Goal: Navigation & Orientation: Find specific page/section

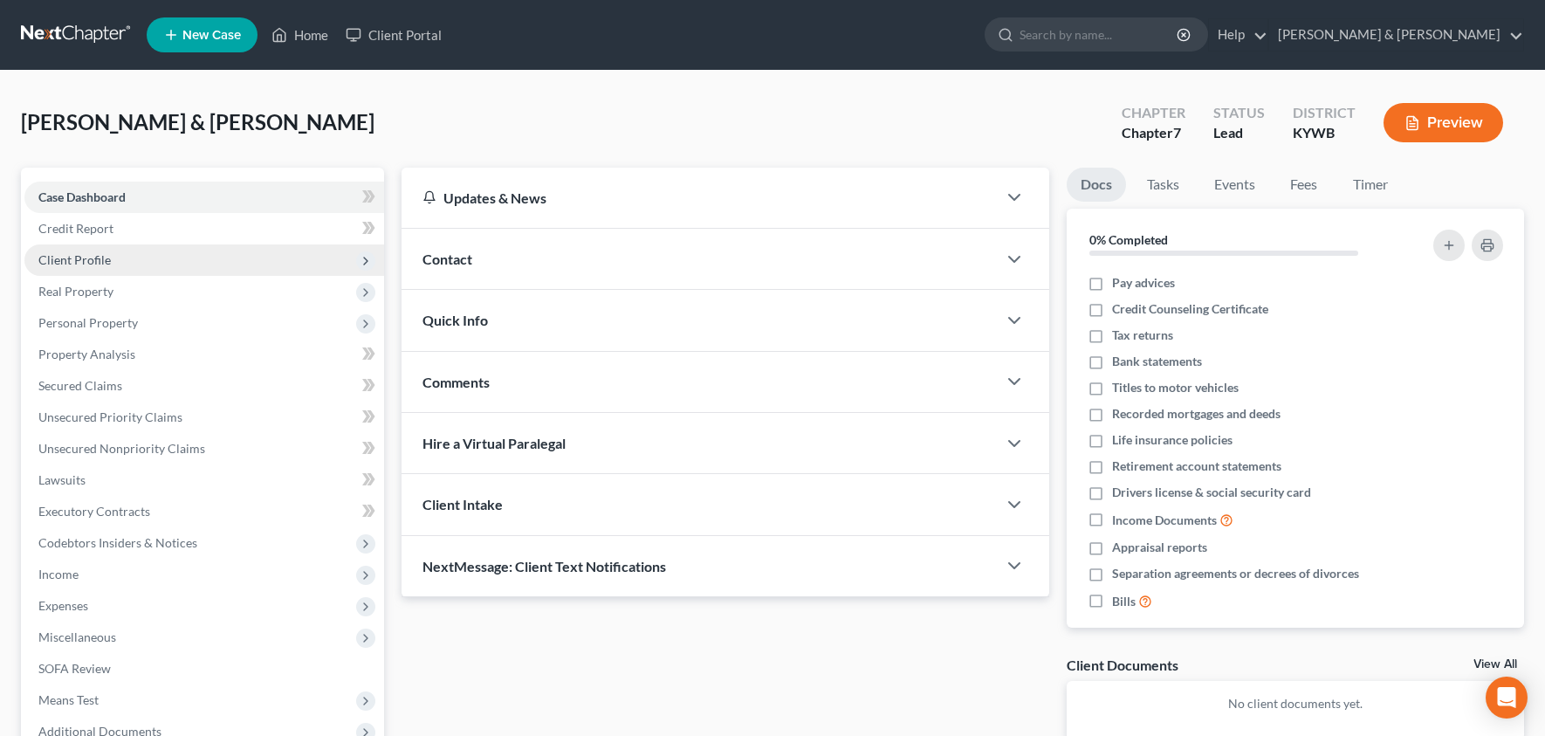
click at [89, 254] on span "Client Profile" at bounding box center [74, 259] width 72 height 15
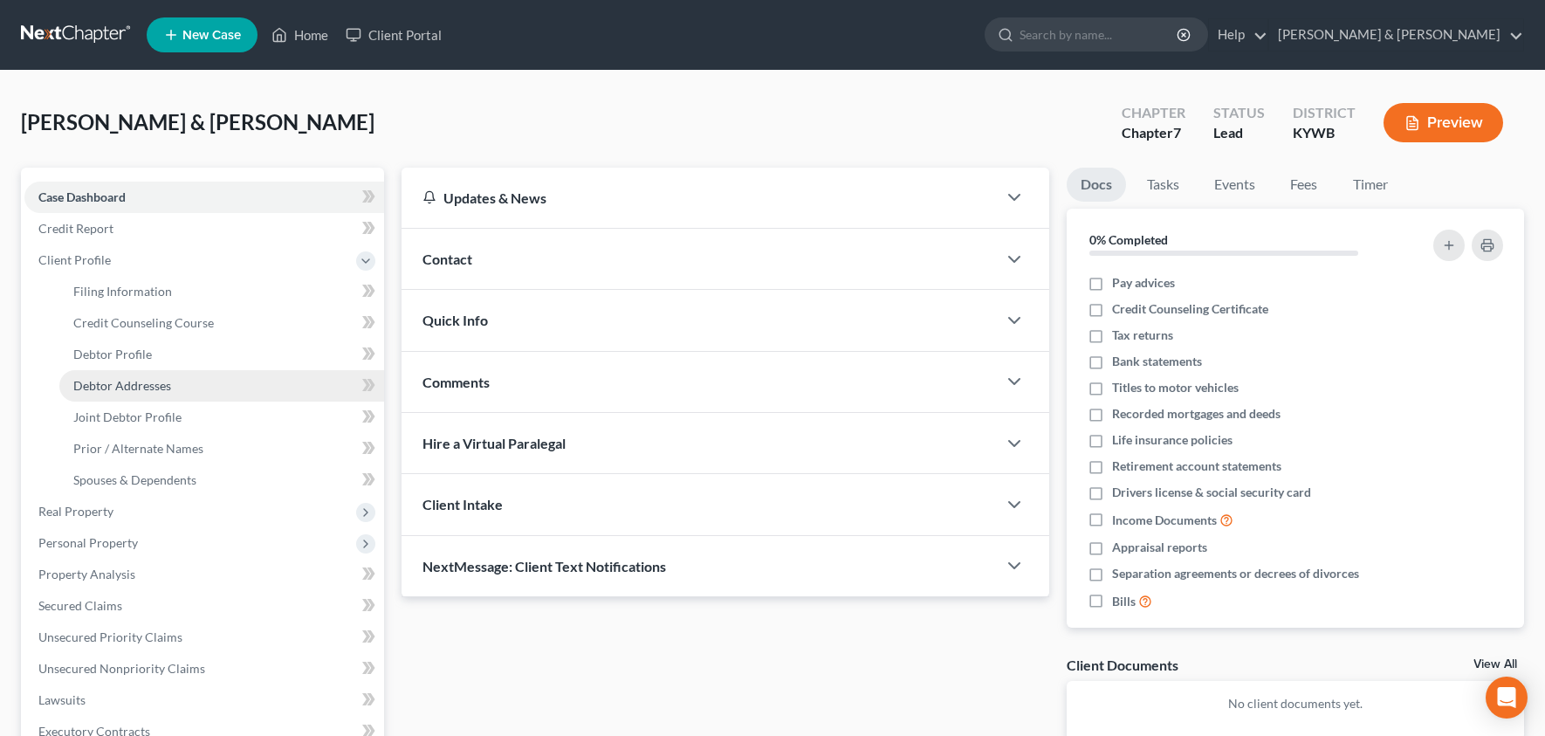
click at [151, 384] on span "Debtor Addresses" at bounding box center [122, 385] width 98 height 15
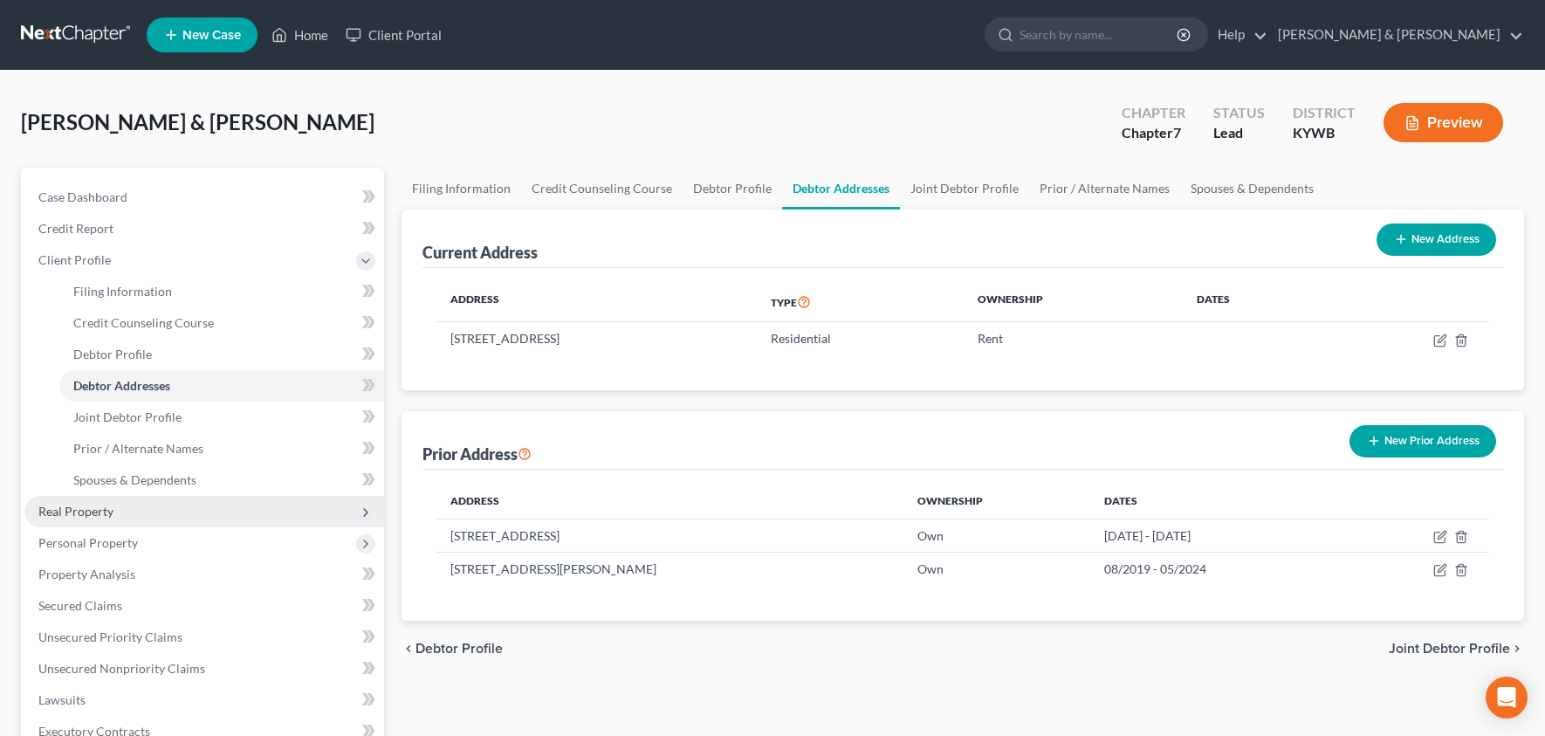
click at [85, 512] on span "Real Property" at bounding box center [75, 511] width 75 height 15
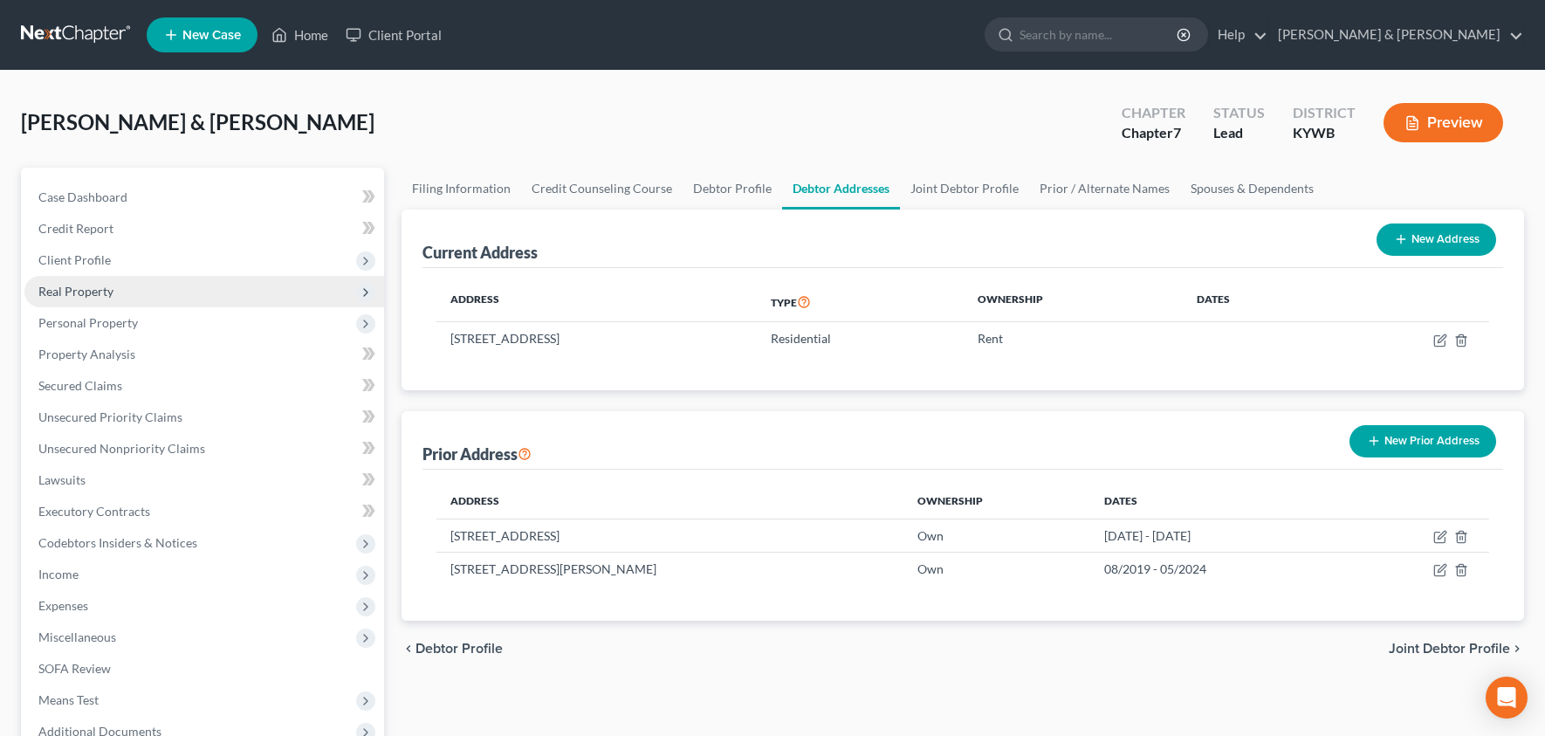
click at [119, 285] on span "Real Property" at bounding box center [204, 291] width 360 height 31
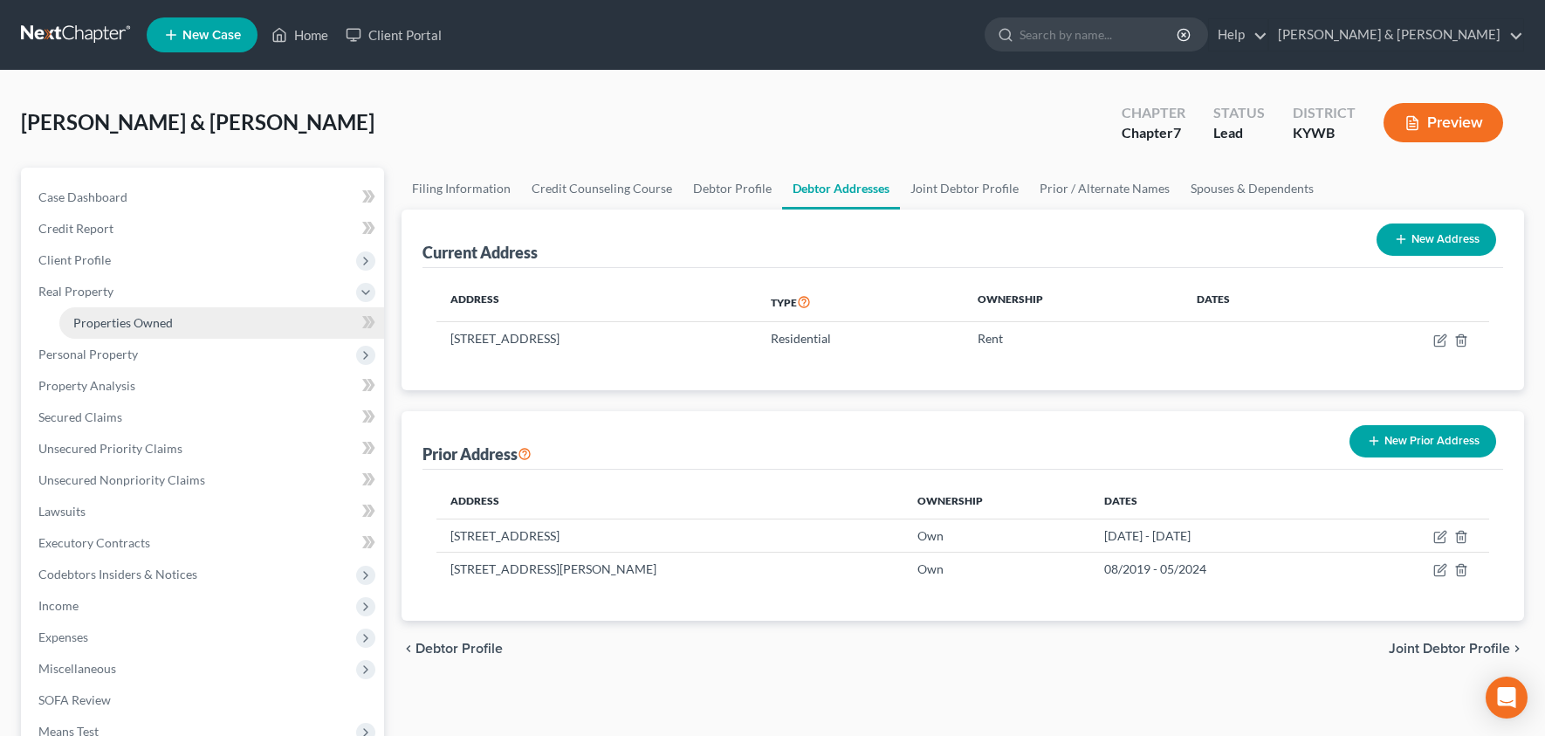
click at [117, 315] on span "Properties Owned" at bounding box center [123, 322] width 100 height 15
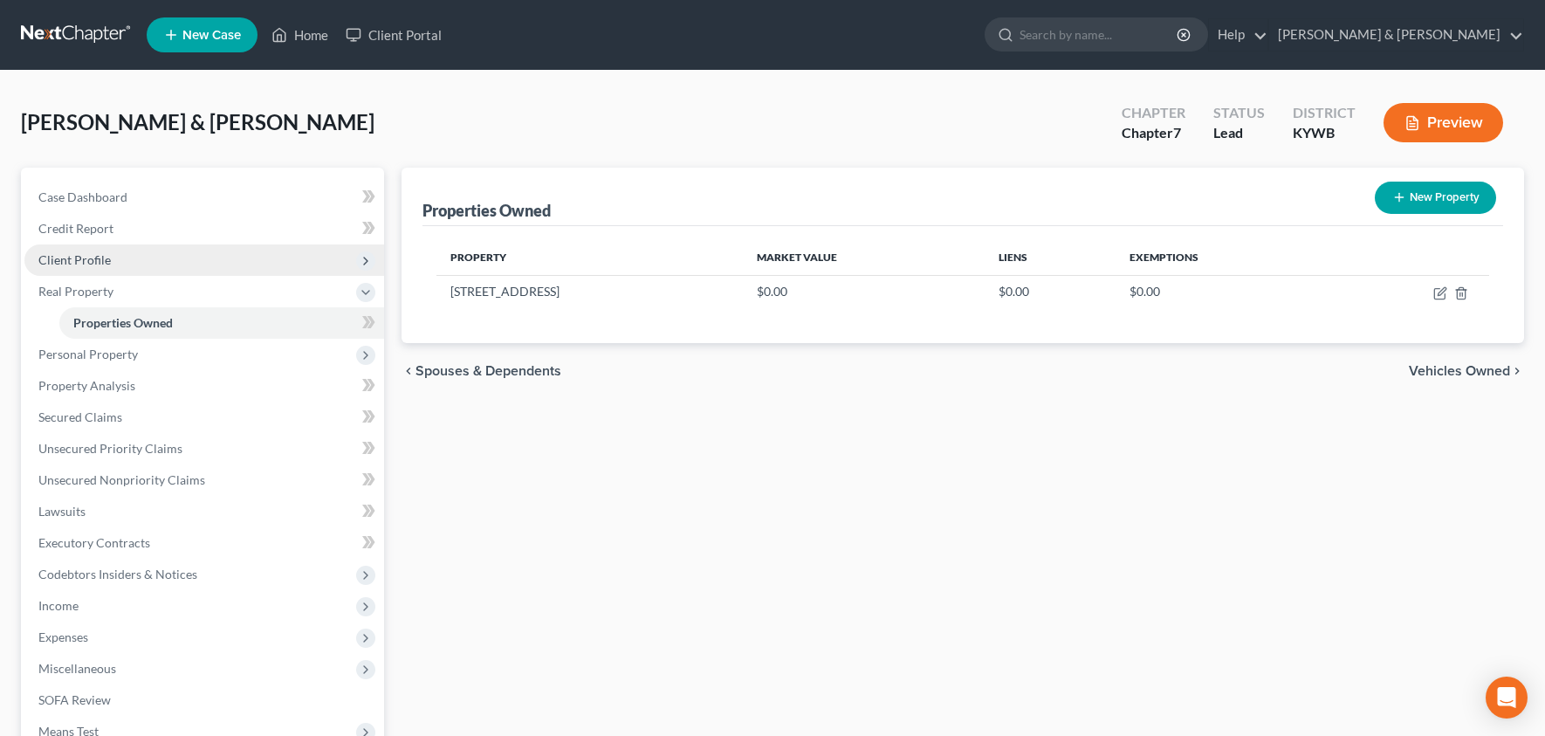
click at [108, 254] on span "Client Profile" at bounding box center [74, 259] width 72 height 15
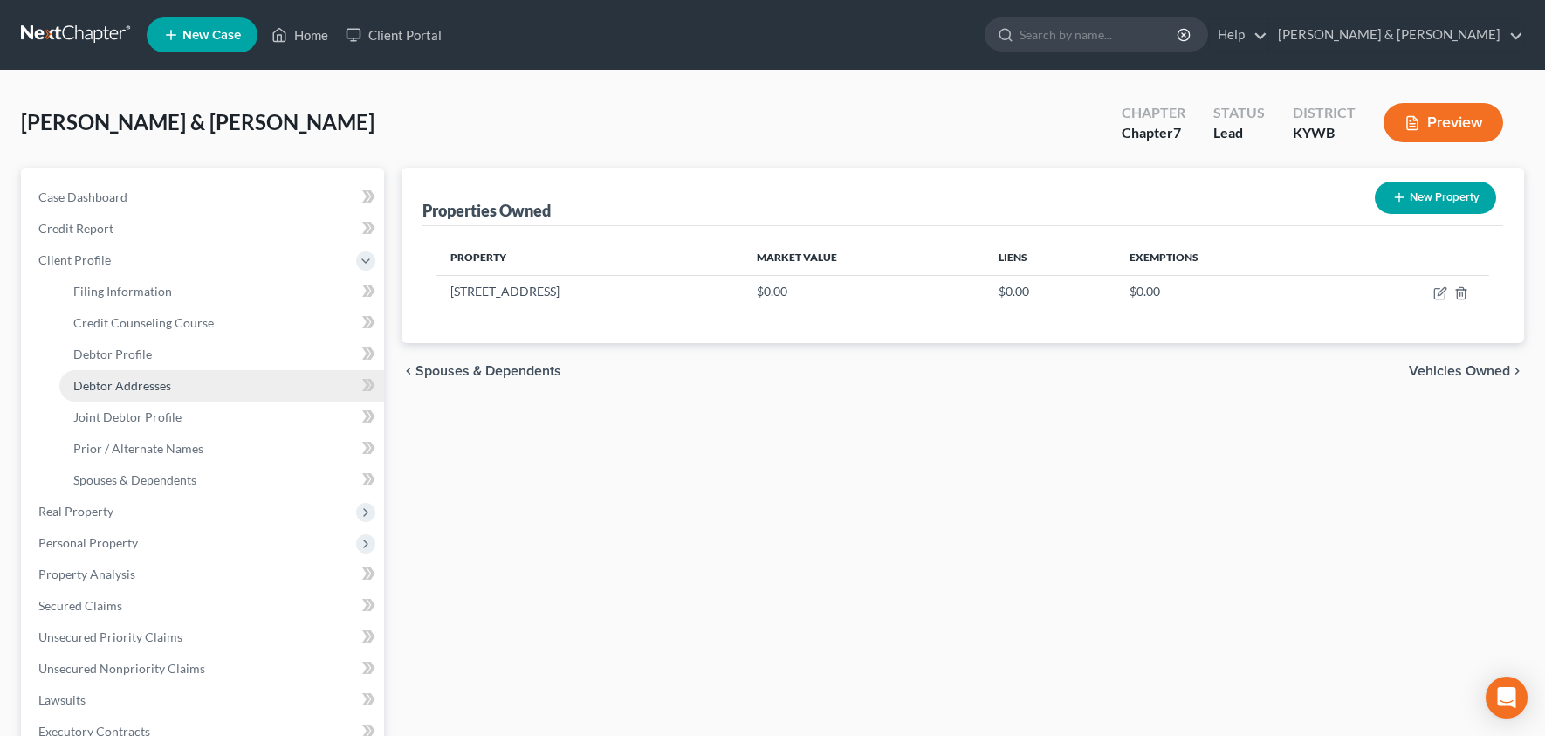
click at [141, 381] on span "Debtor Addresses" at bounding box center [122, 385] width 98 height 15
